Goal: Task Accomplishment & Management: Manage account settings

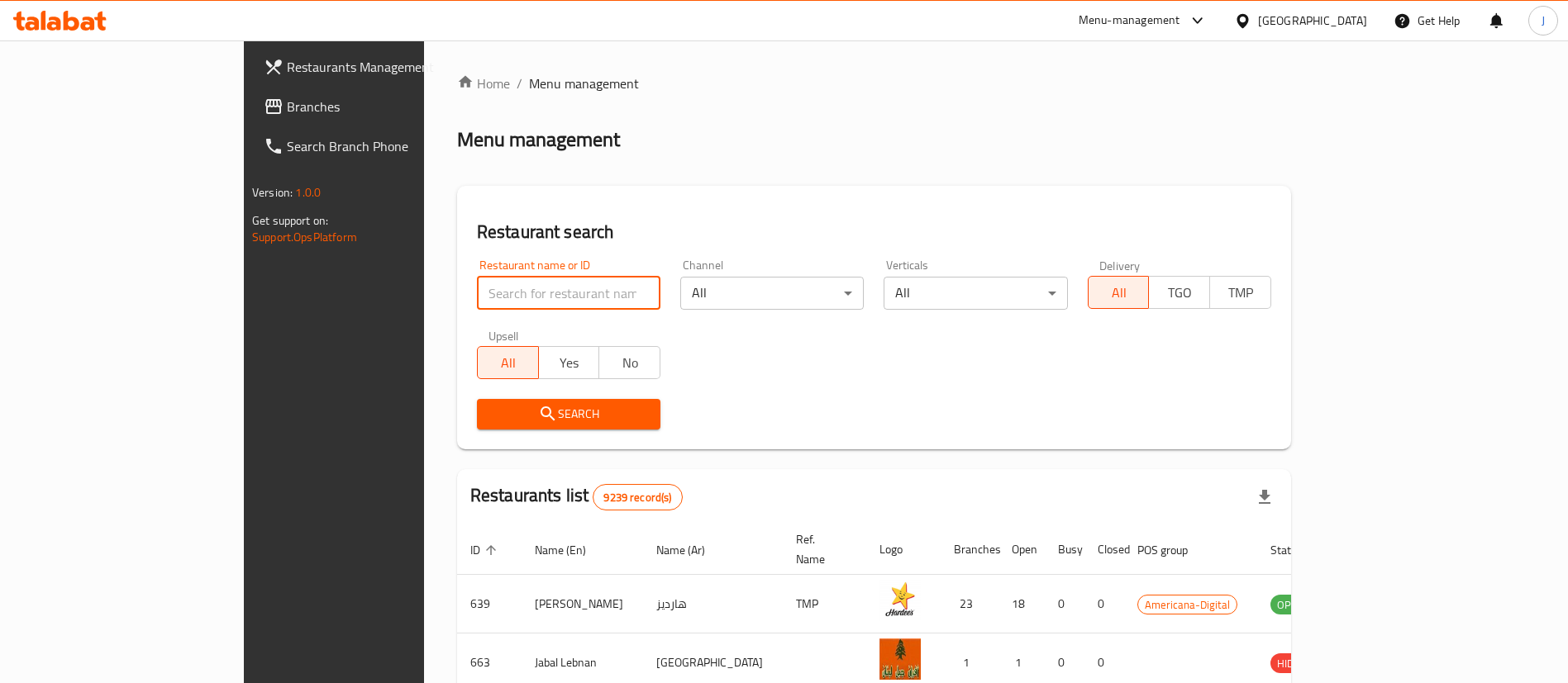
click at [477, 304] on input "search" at bounding box center [569, 293] width 184 height 33
paste input "726316"
type input "726316"
click button "Search" at bounding box center [569, 414] width 184 height 30
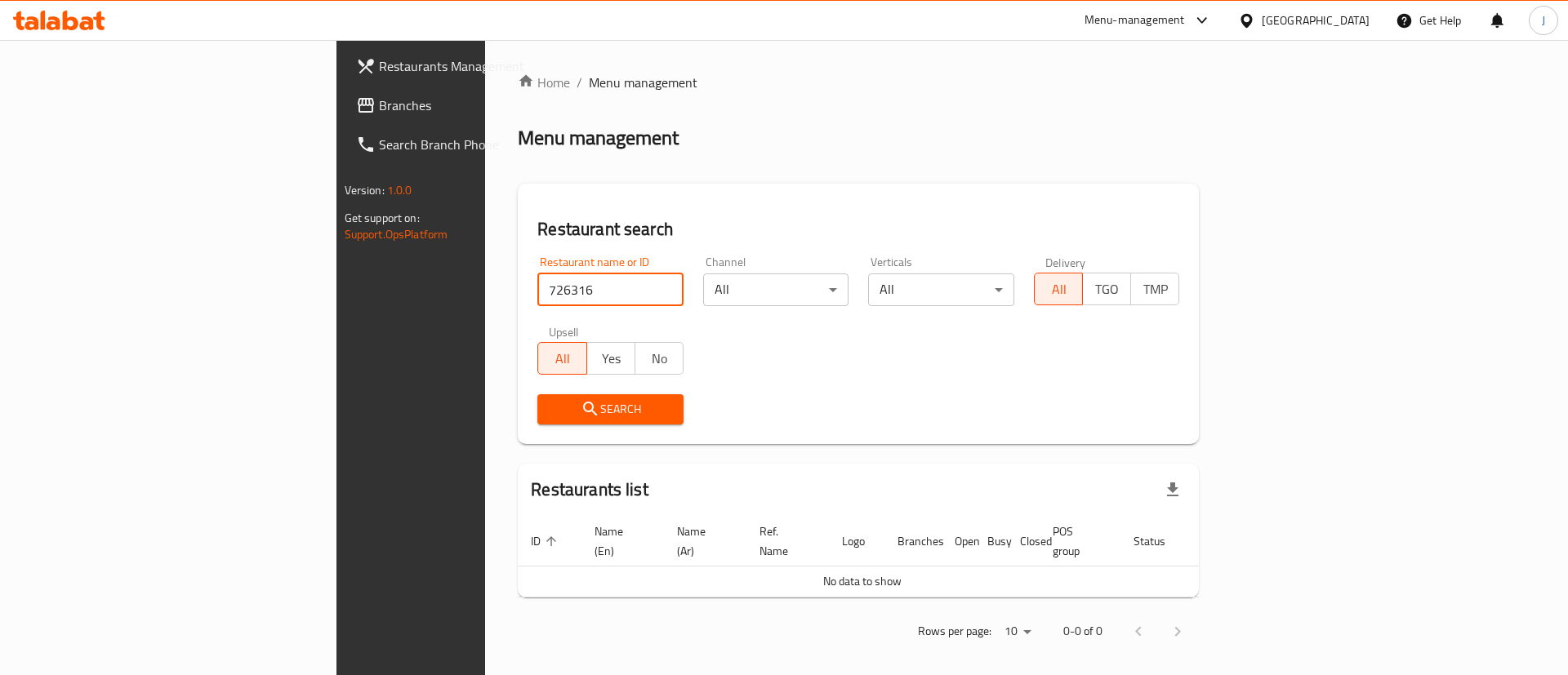
click at [379, 107] on span "Branches" at bounding box center [482, 106] width 206 height 20
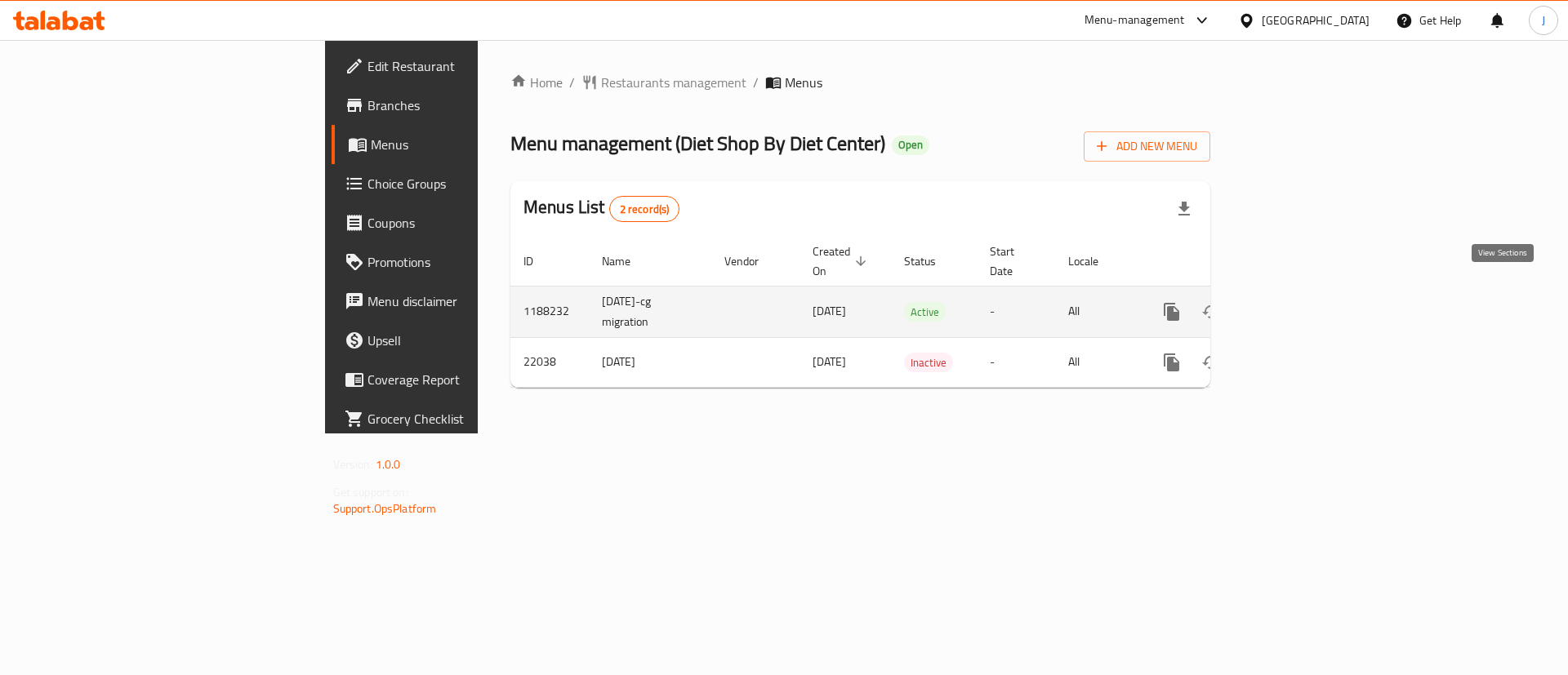
click at [1297, 305] on icon "enhanced table" at bounding box center [1290, 312] width 15 height 15
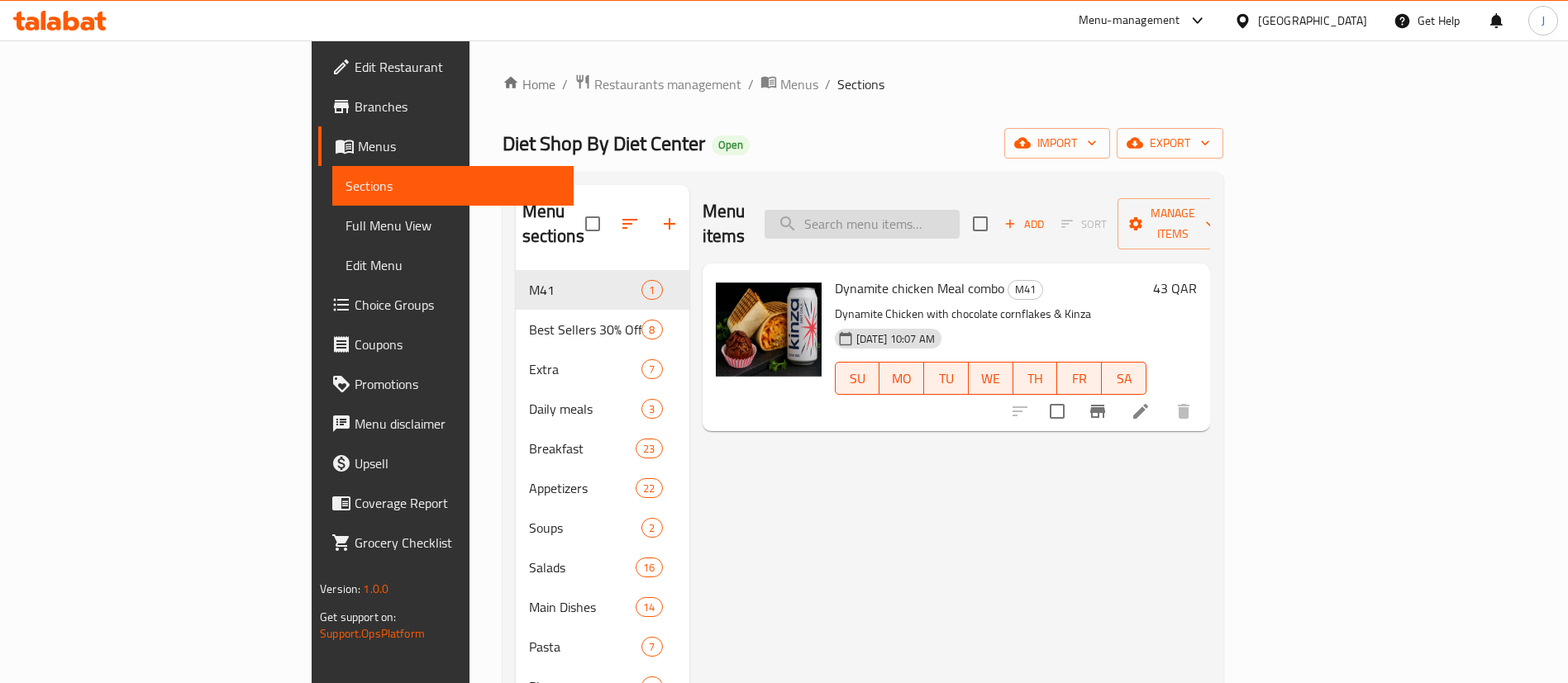
click at [960, 216] on input "search" at bounding box center [863, 224] width 195 height 29
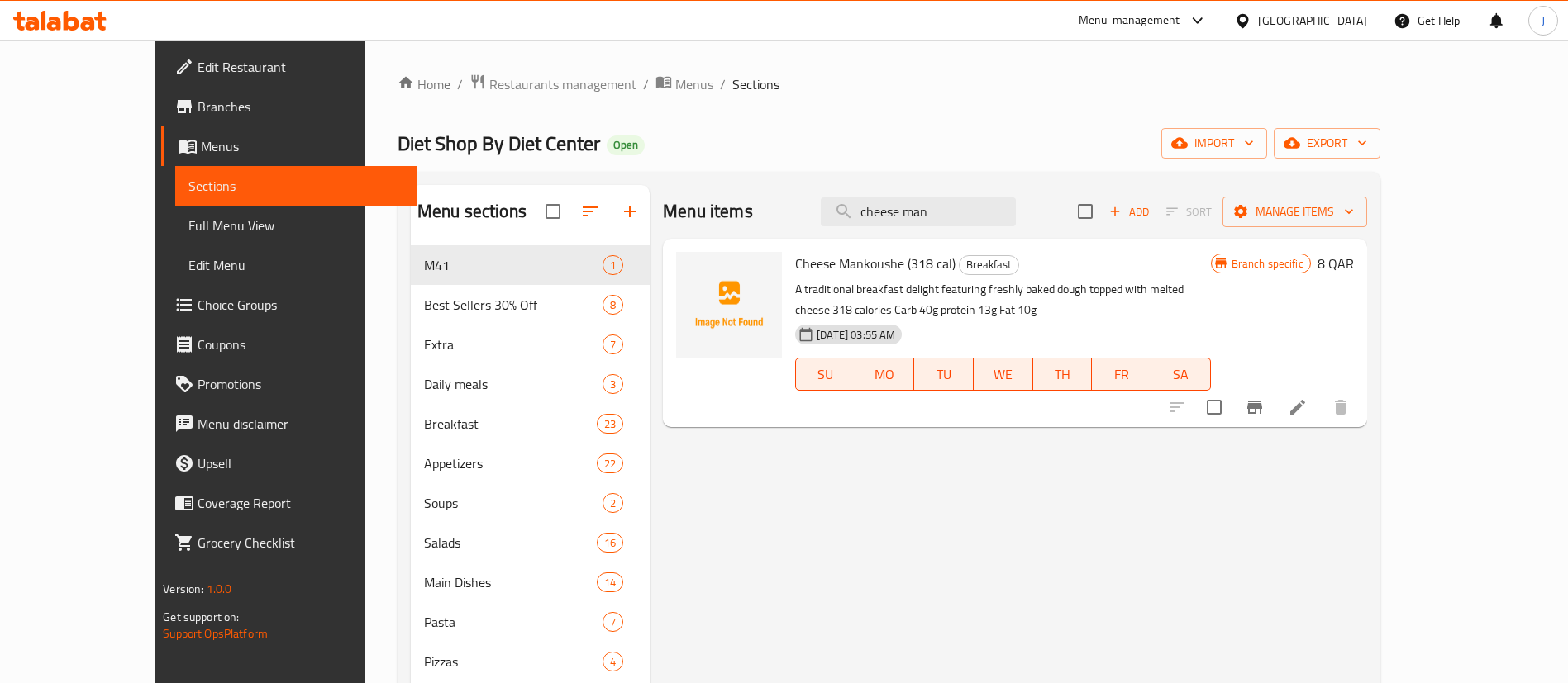
type input "cheese man"
drag, startPoint x: 785, startPoint y: 271, endPoint x: 908, endPoint y: 294, distance: 125.1
click at [908, 294] on div "Cheese Mankoushe (318 cal) Breakfast A traditional breakfast delight featuring …" at bounding box center [1003, 333] width 428 height 175
click at [968, 290] on p "A traditional breakfast delight featuring freshly baked dough topped with melte…" at bounding box center [1003, 300] width 415 height 41
drag, startPoint x: 1002, startPoint y: 277, endPoint x: 1346, endPoint y: 287, distance: 344.1
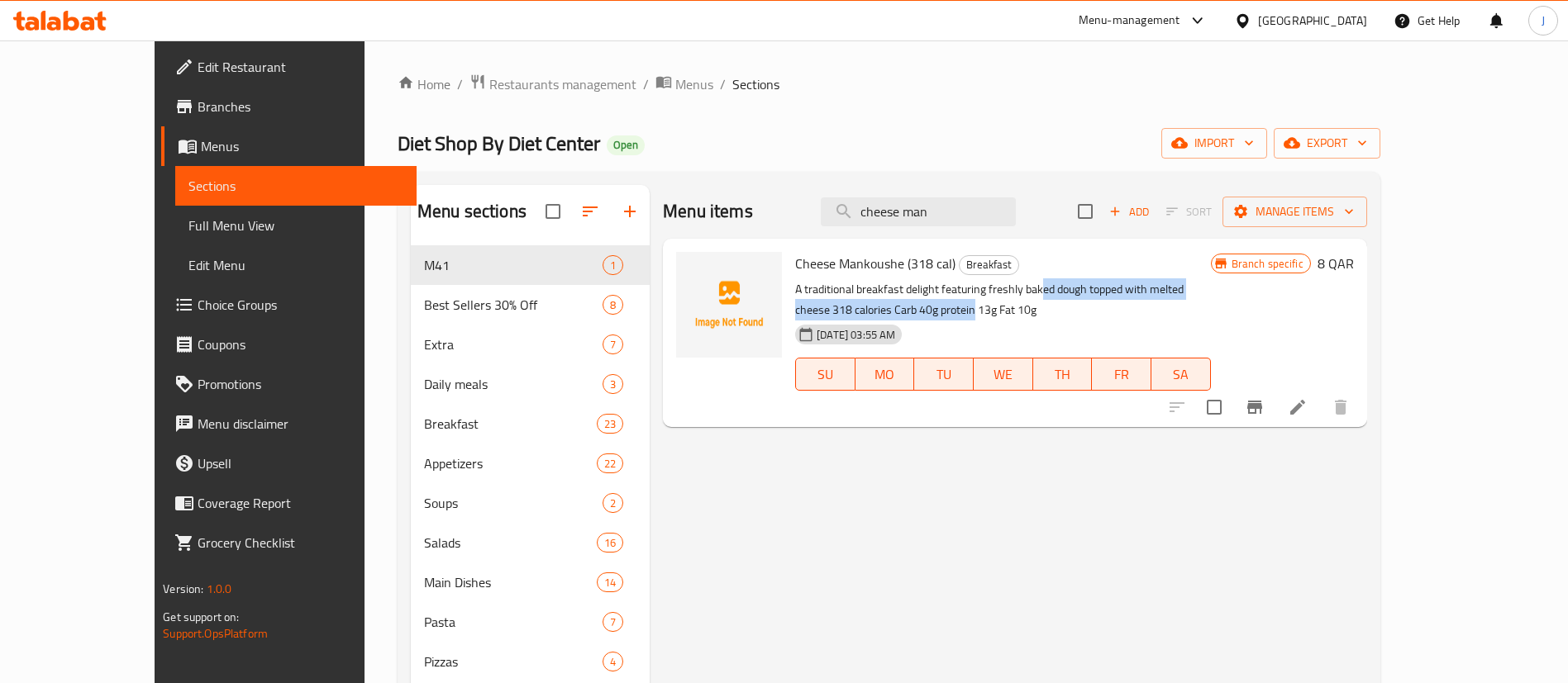
click at [1217, 288] on div "Cheese Mankoushe (318 cal) Breakfast A traditional breakfast delight featuring …" at bounding box center [1003, 333] width 428 height 175
click at [1201, 307] on p "A traditional breakfast delight featuring freshly baked dough topped with melte…" at bounding box center [1003, 300] width 415 height 41
drag, startPoint x: 958, startPoint y: 476, endPoint x: 939, endPoint y: 442, distance: 38.9
click at [964, 472] on div "Menu items cheese man Add Sort Manage items Cheese Mankoushe (318 cal) Breakfas…" at bounding box center [1009, 536] width 718 height 702
click at [490, 76] on span "Restaurants management" at bounding box center [563, 84] width 147 height 20
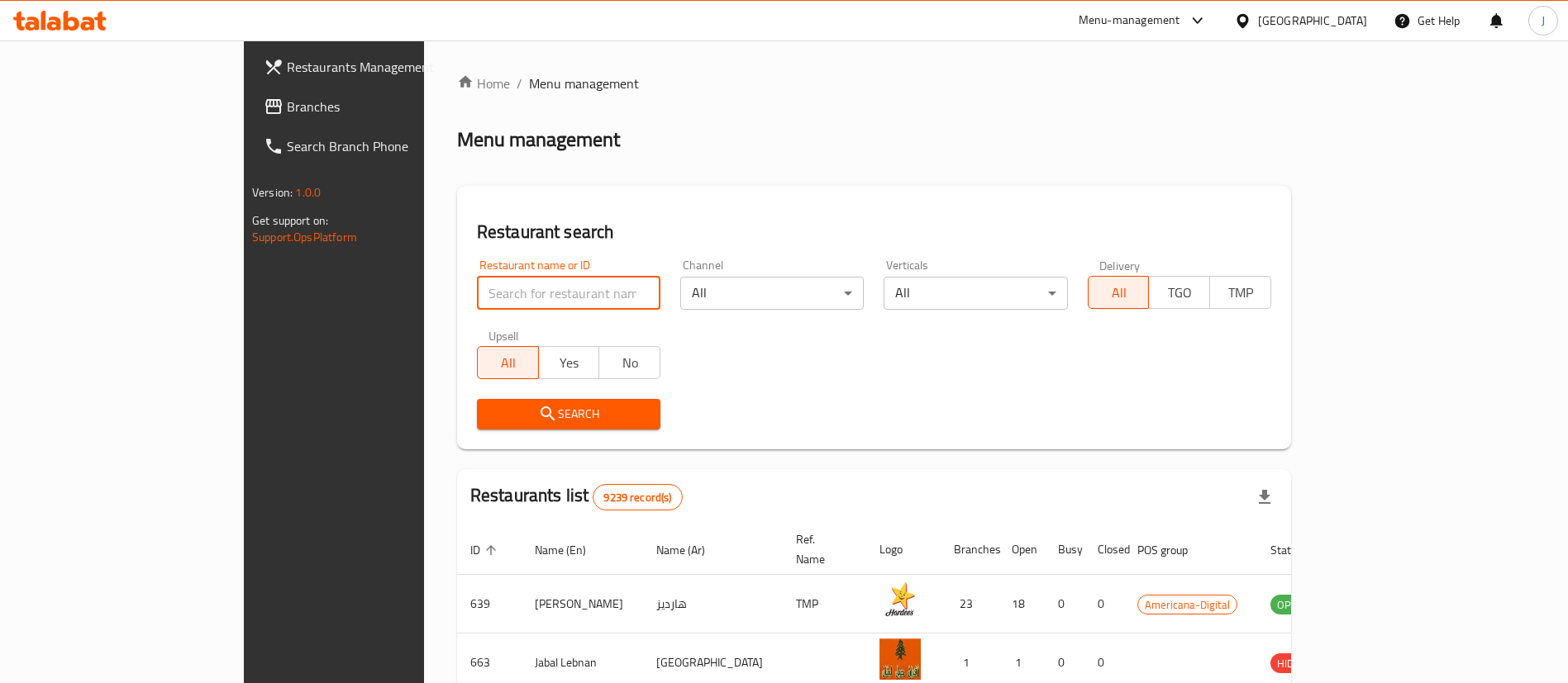
click at [477, 283] on input "search" at bounding box center [569, 293] width 184 height 33
paste input "Al Adal Healthy Food Resta"
click button "Search" at bounding box center [569, 414] width 184 height 30
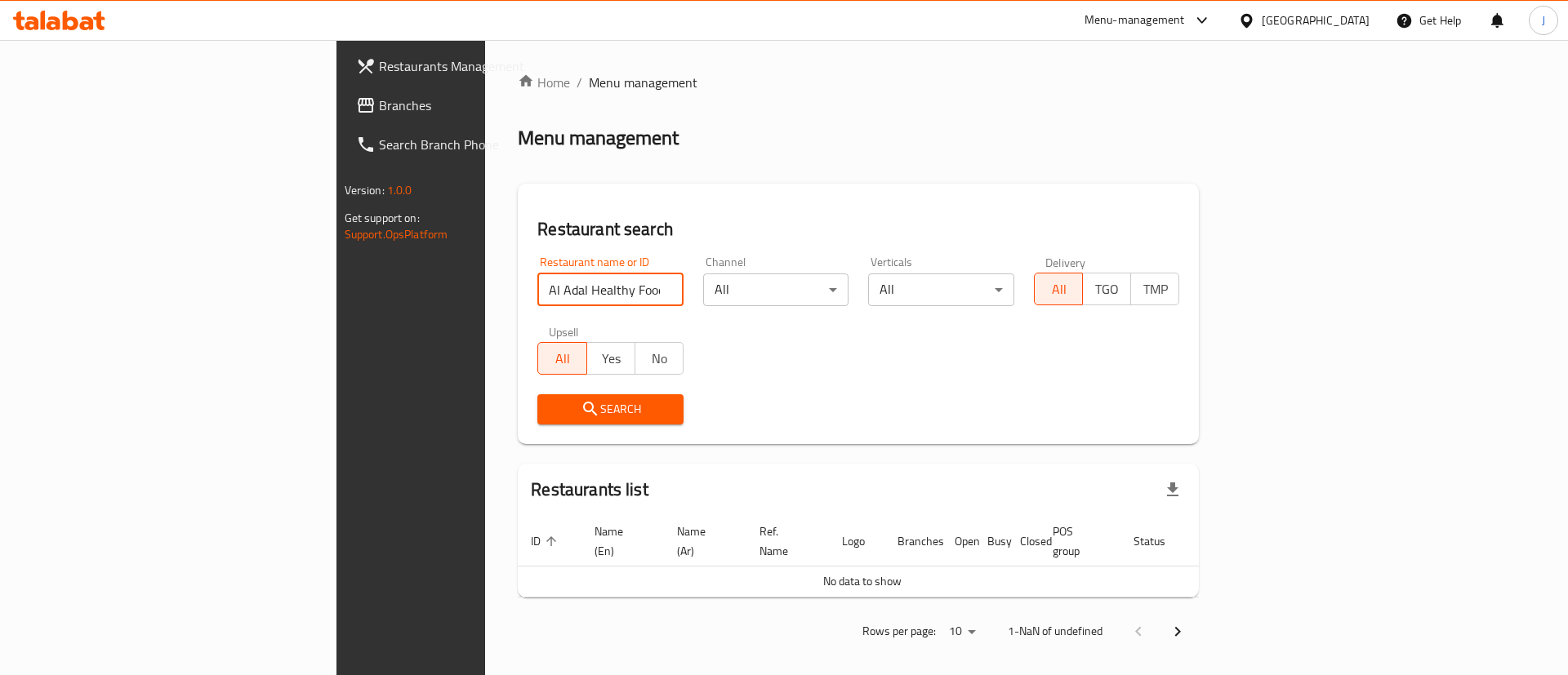
click at [538, 282] on input "Al Adal Healthy Food Resta" at bounding box center [611, 290] width 146 height 32
drag, startPoint x: 414, startPoint y: 282, endPoint x: 535, endPoint y: 282, distance: 121.0
click at [538, 282] on input "Al Adal Healthy Food Resta" at bounding box center [611, 290] width 146 height 32
type input "Al Adal Healthy"
click button "Search" at bounding box center [611, 409] width 146 height 30
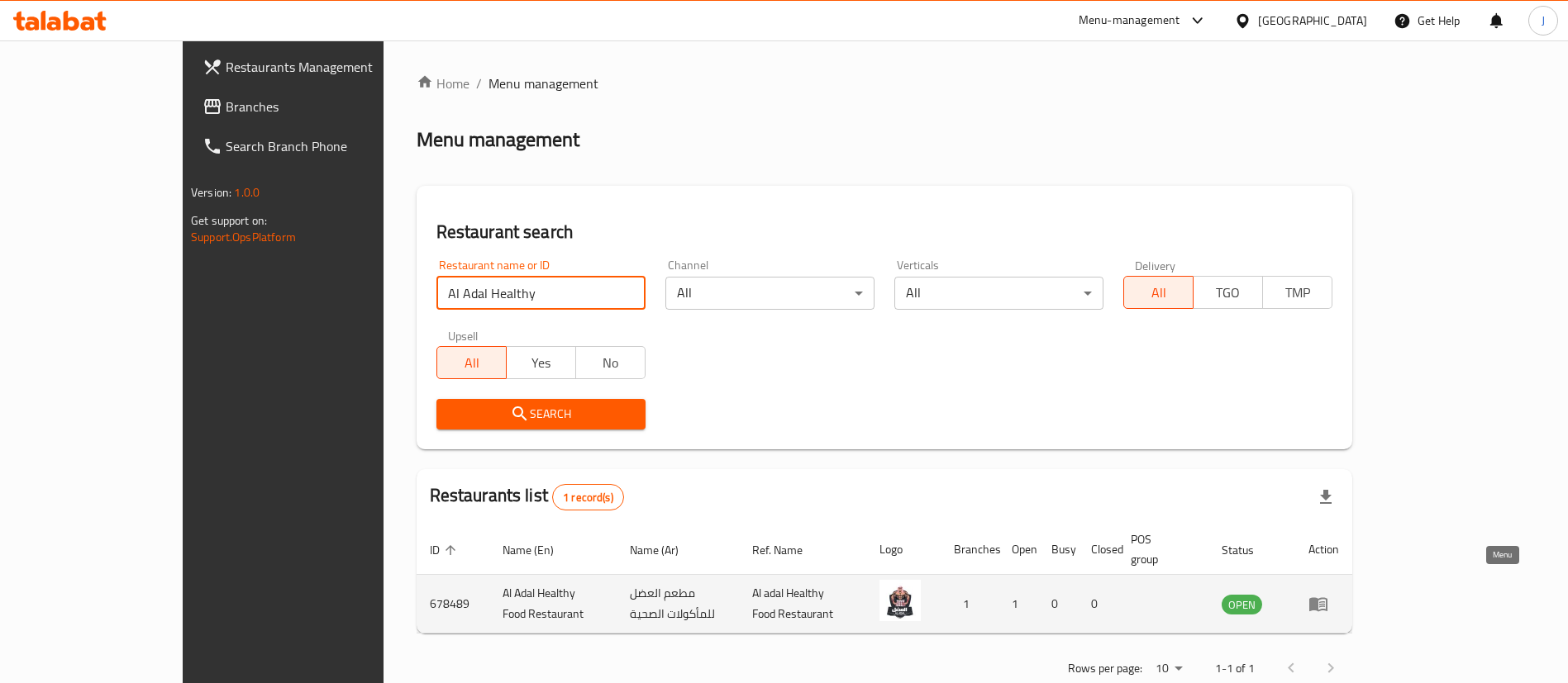
click at [1329, 595] on icon "enhanced table" at bounding box center [1319, 605] width 20 height 20
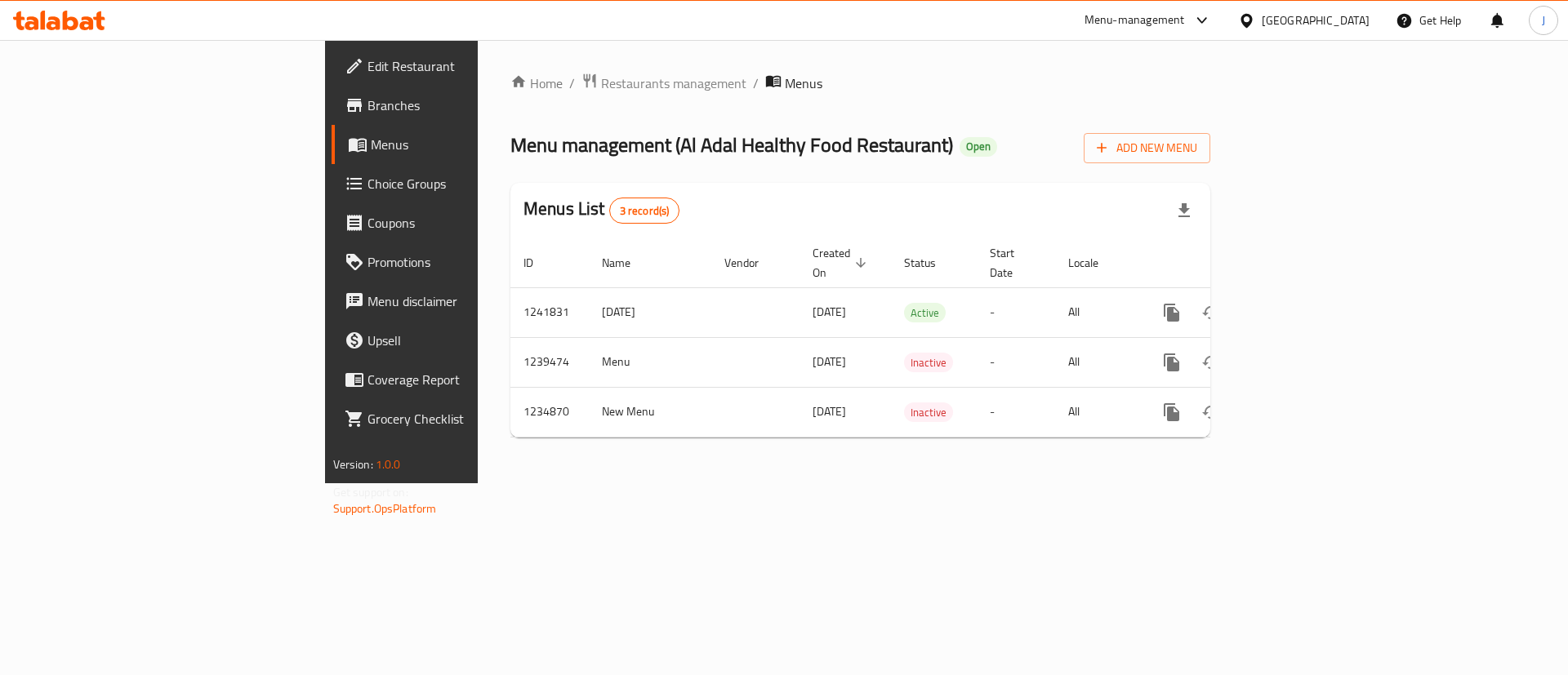
click at [313, 41] on ul "Edit Restaurant Branches Menus Choice Groups Coupons Promotions Menu disclaimer…" at bounding box center [450, 242] width 275 height 405
click at [368, 58] on span "Edit Restaurant" at bounding box center [471, 67] width 206 height 20
